Goal: Transaction & Acquisition: Purchase product/service

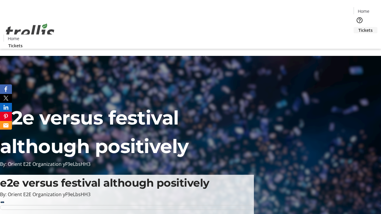
click at [359, 27] on span "Tickets" at bounding box center [366, 30] width 14 height 6
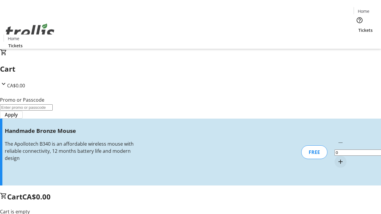
click at [337, 158] on mat-icon "Increment by one" at bounding box center [340, 161] width 7 height 7
type input "1"
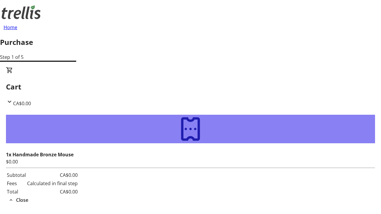
type input "[PERSON_NAME][EMAIL_ADDRESS][DOMAIN_NAME]"
type input "[PERSON_NAME]"
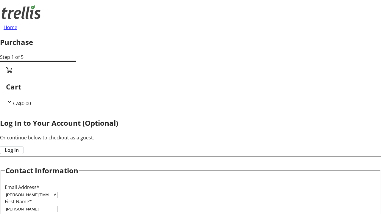
type input "[PERSON_NAME]"
